Goal: Transaction & Acquisition: Purchase product/service

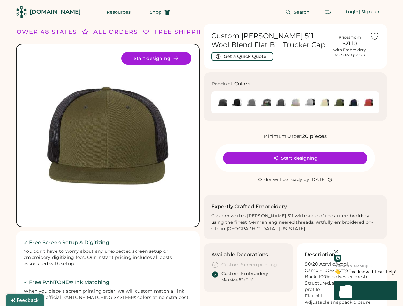
click at [201, 153] on div "FREE SHIPPING LOWER 48 STATES ALL ORDERS FREE SHIPPING LOWER 48 STATES ALL ORDE…" at bounding box center [201, 203] width 371 height 359
click at [201, 165] on div "FREE SHIPPING LOWER 48 STATES ALL ORDERS FREE SHIPPING LOWER 48 STATES ALL ORDE…" at bounding box center [201, 203] width 371 height 359
click at [108, 165] on img at bounding box center [107, 135] width 167 height 167
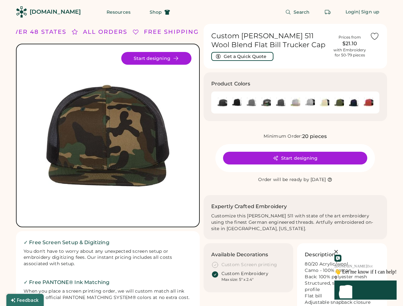
click at [108, 32] on div "ALL ORDERS" at bounding box center [105, 32] width 44 height 9
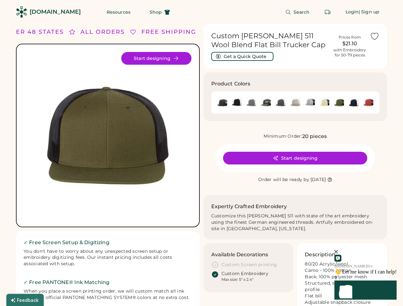
click at [201, 32] on div "FREE SHIPPING LOWER 48 STATES ALL ORDERS FREE SHIPPING LOWER 48 STATES ALL ORDE…" at bounding box center [201, 203] width 371 height 359
click at [42, 32] on div "LOWER 48 STATES" at bounding box center [24, 32] width 64 height 9
click at [82, 32] on div "ALL ORDERS" at bounding box center [92, 32] width 44 height 9
